Goal: Transaction & Acquisition: Purchase product/service

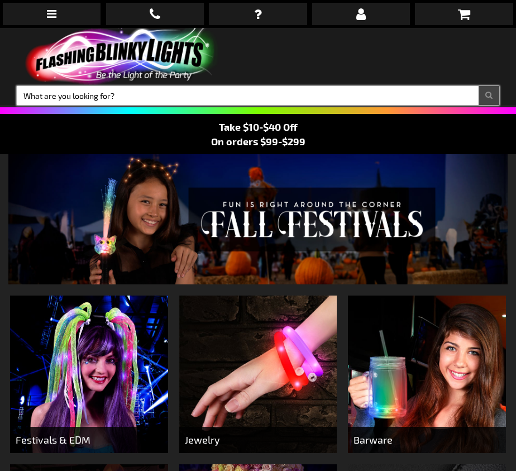
click at [72, 96] on input "Search" at bounding box center [258, 95] width 483 height 19
type input "12541"
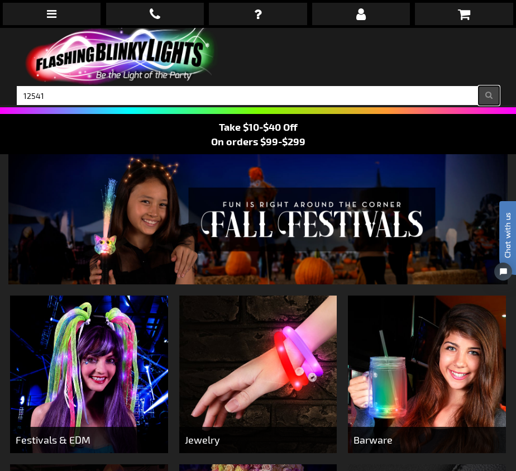
click at [486, 92] on button "Search" at bounding box center [489, 95] width 21 height 19
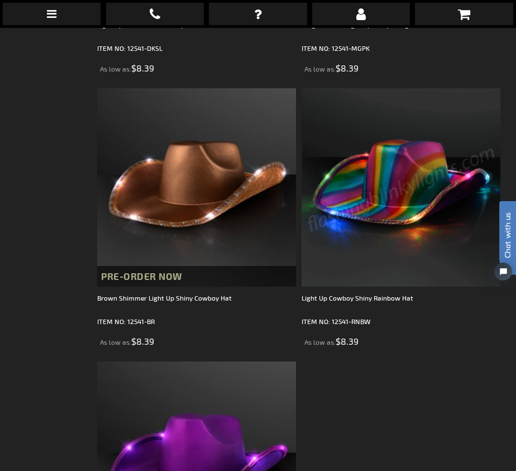
scroll to position [447, 0]
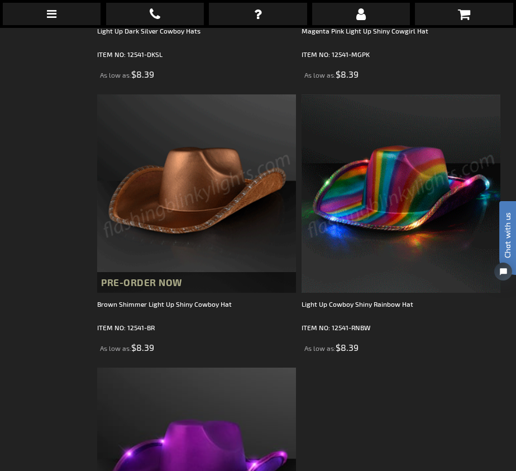
click at [260, 224] on img at bounding box center [196, 193] width 199 height 199
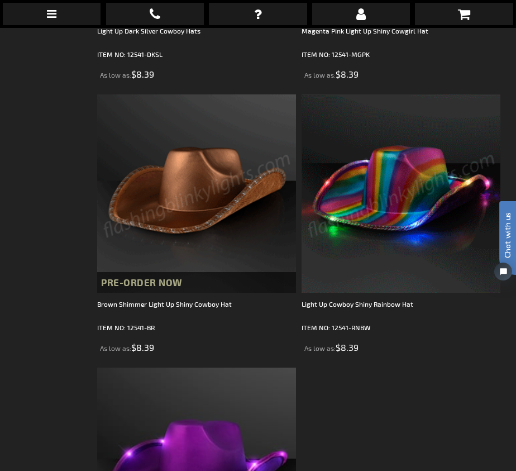
click at [260, 224] on img at bounding box center [196, 193] width 199 height 199
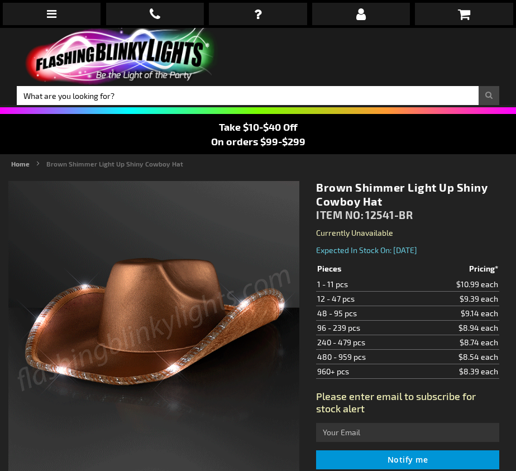
type input "5696"
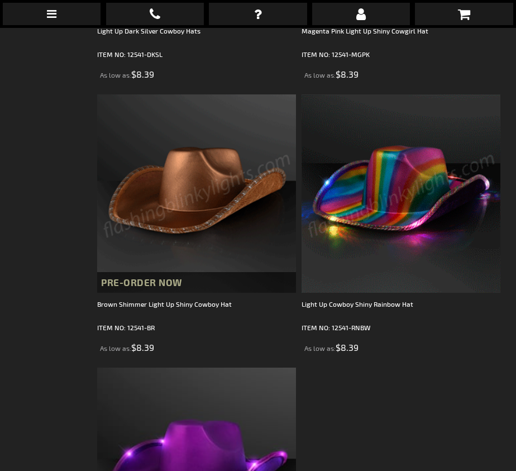
click at [439, 222] on img at bounding box center [401, 193] width 199 height 199
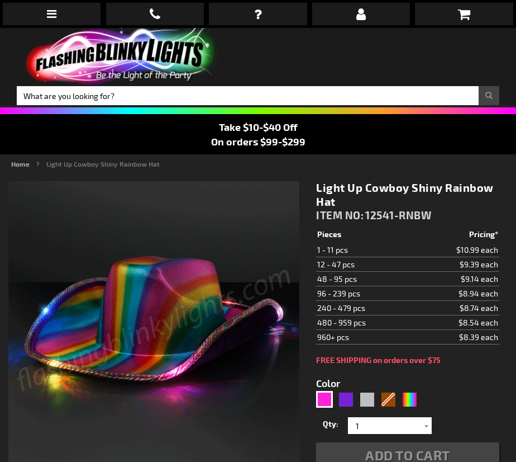
type input "5659"
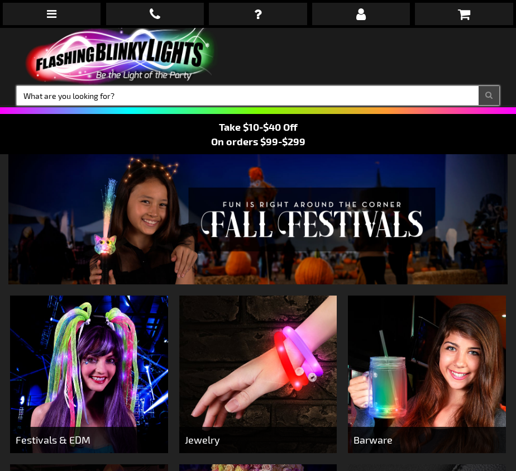
click at [73, 95] on input "Search" at bounding box center [258, 95] width 483 height 19
type input "11600"
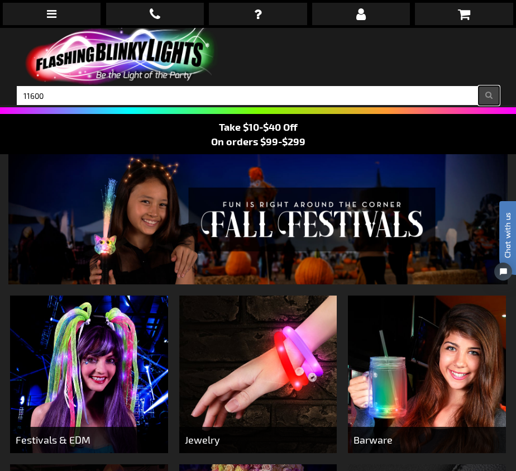
click at [494, 96] on button "Search" at bounding box center [489, 95] width 21 height 19
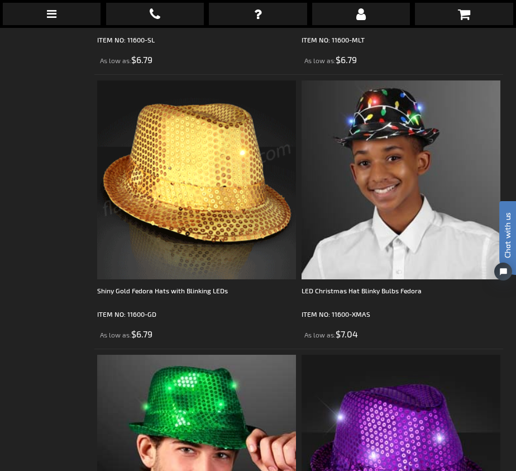
scroll to position [1285, 0]
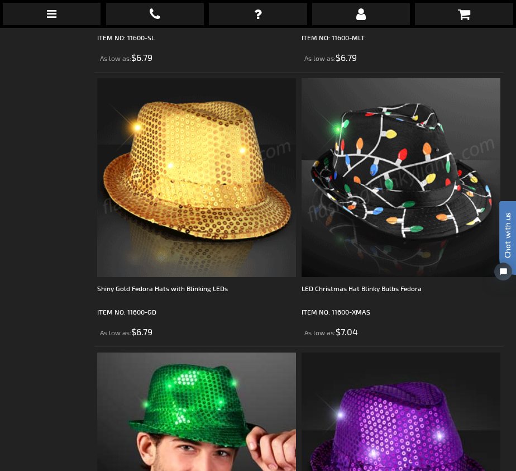
click at [385, 147] on img at bounding box center [401, 177] width 199 height 199
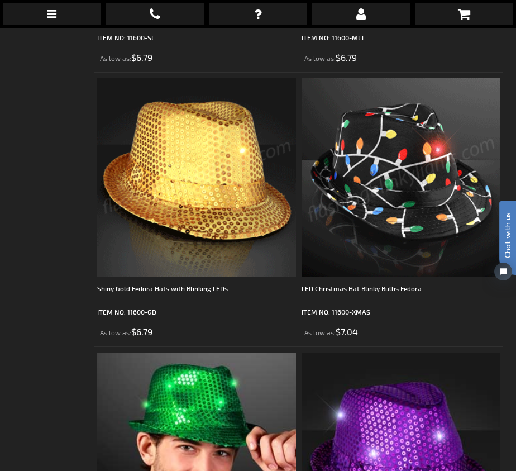
click at [385, 147] on img at bounding box center [401, 177] width 199 height 199
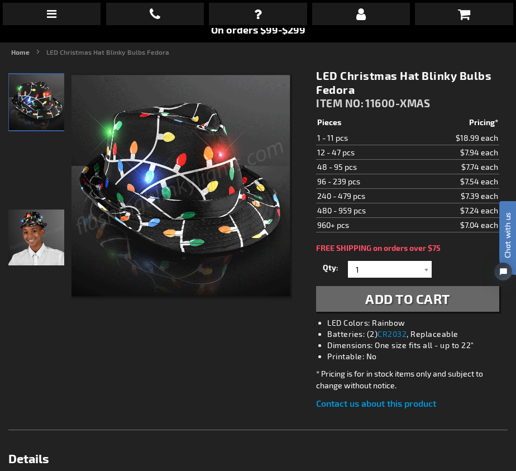
scroll to position [56, 0]
